Goal: Navigation & Orientation: Find specific page/section

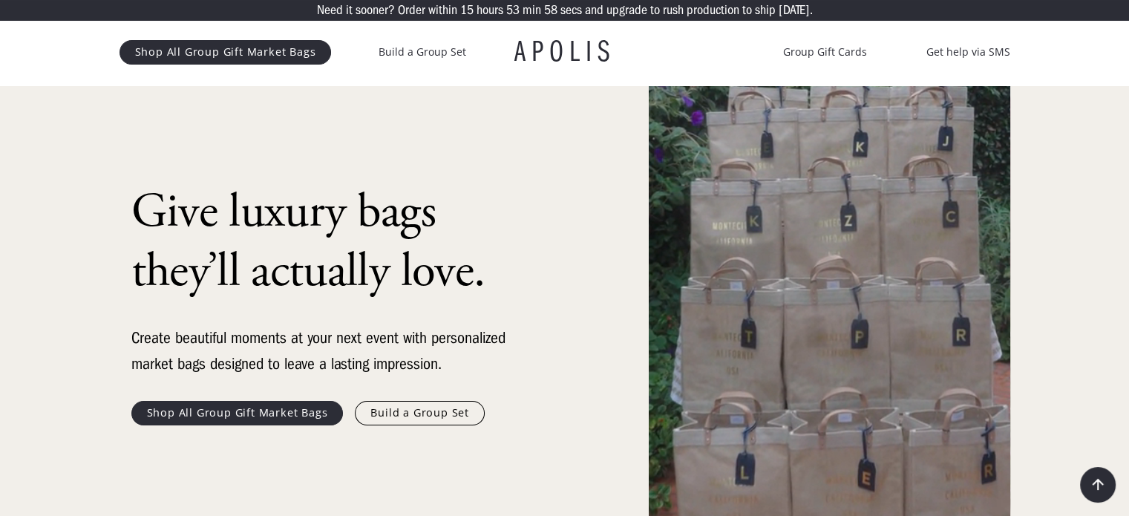
scroll to position [71, 0]
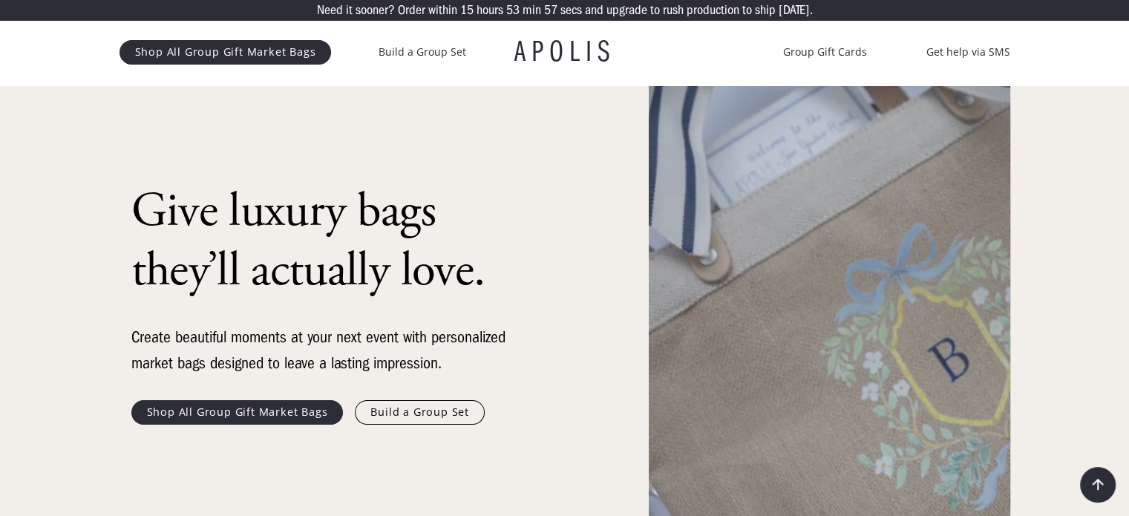
click at [265, 409] on link "Shop All Group Gift Market Bags" at bounding box center [237, 412] width 212 height 24
